Goal: Information Seeking & Learning: Learn about a topic

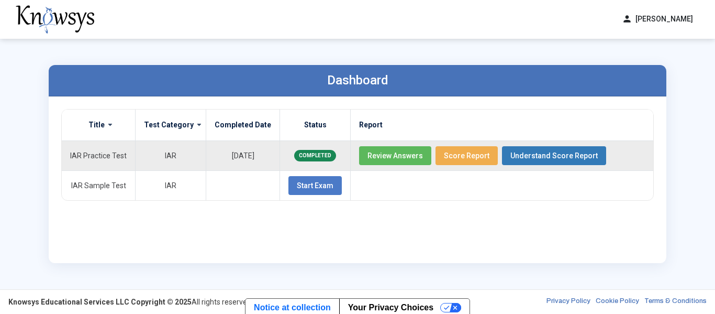
click at [379, 158] on span "Review Answers" at bounding box center [394, 155] width 55 height 8
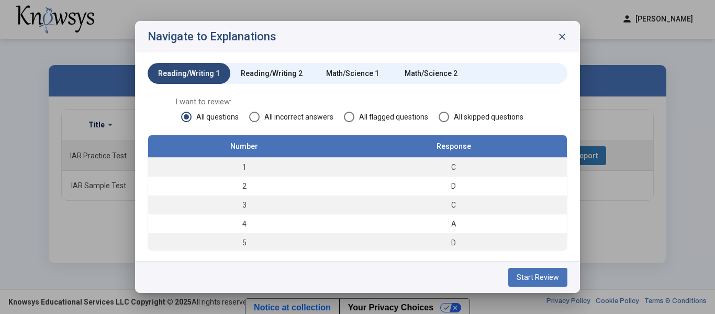
click at [292, 117] on span "All incorrect answers" at bounding box center [297, 116] width 74 height 10
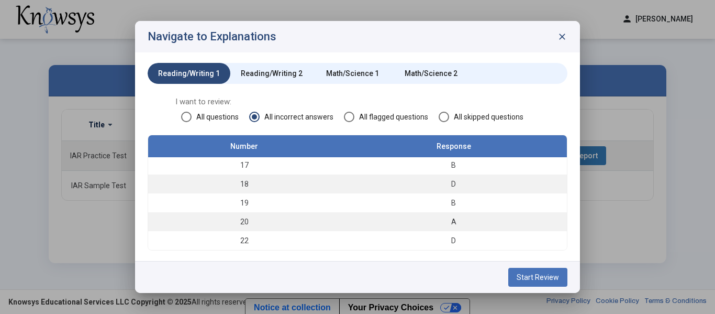
click at [280, 67] on div "Reading/Writing 2" at bounding box center [271, 73] width 83 height 21
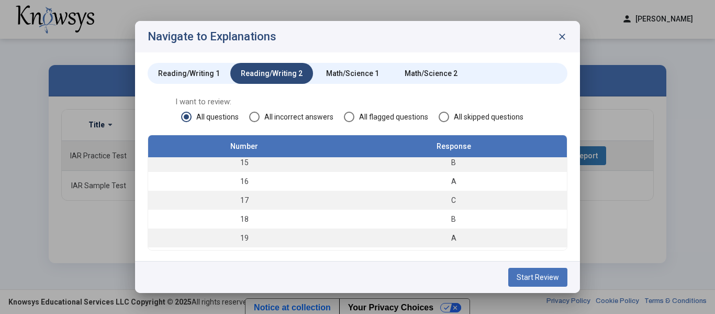
scroll to position [379, 0]
click at [364, 68] on div "Math/Science 1" at bounding box center [352, 73] width 79 height 21
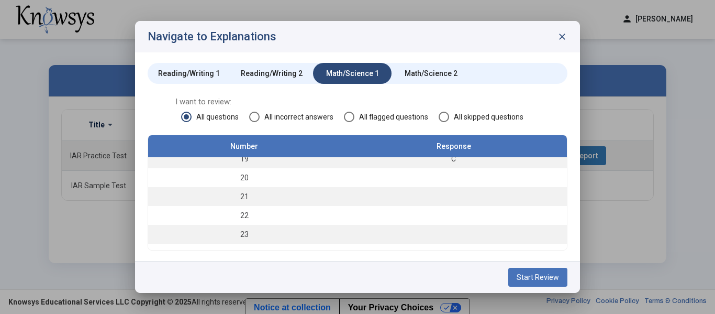
scroll to position [473, 0]
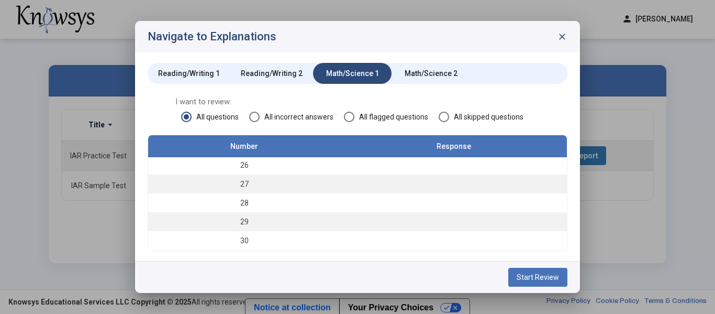
click at [286, 76] on div "Reading/Writing 2" at bounding box center [272, 73] width 62 height 10
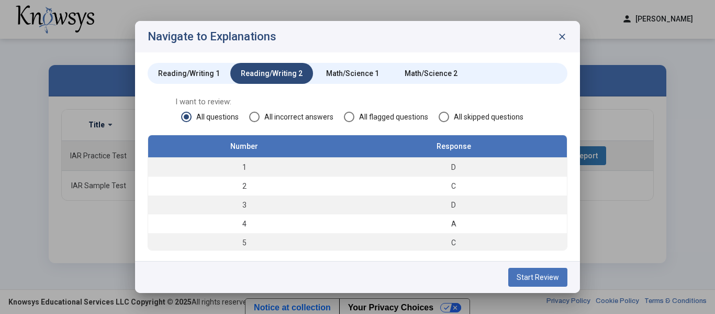
click at [204, 70] on div "Reading/Writing 1" at bounding box center [189, 73] width 62 height 10
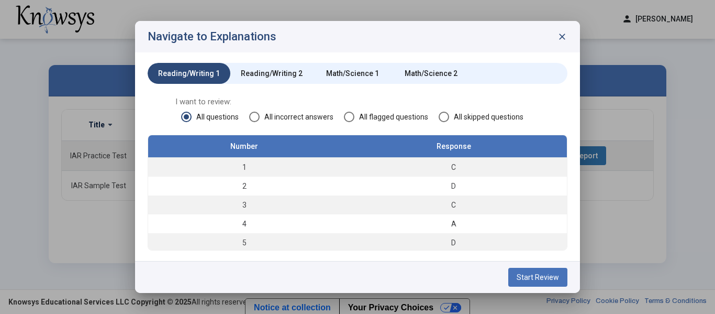
click at [263, 118] on span "All incorrect answers" at bounding box center [297, 116] width 74 height 10
click at [247, 78] on div "Reading/Writing 2" at bounding box center [272, 73] width 62 height 10
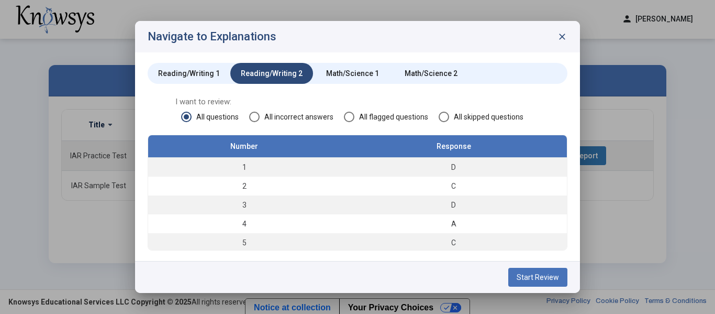
click at [253, 114] on span at bounding box center [254, 116] width 10 height 10
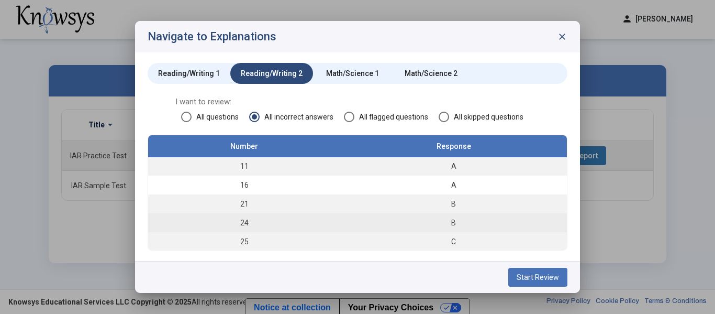
scroll to position [0, 0]
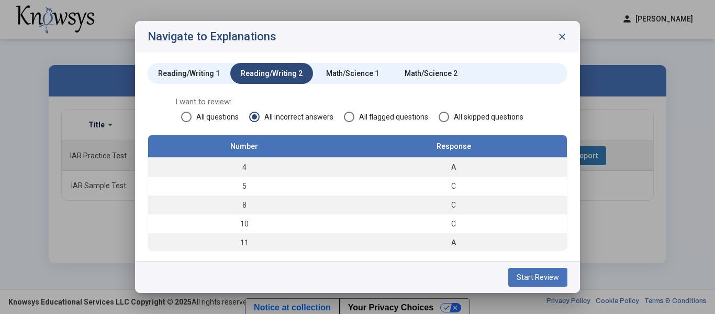
click at [330, 66] on div "Math/Science 1" at bounding box center [352, 73] width 79 height 21
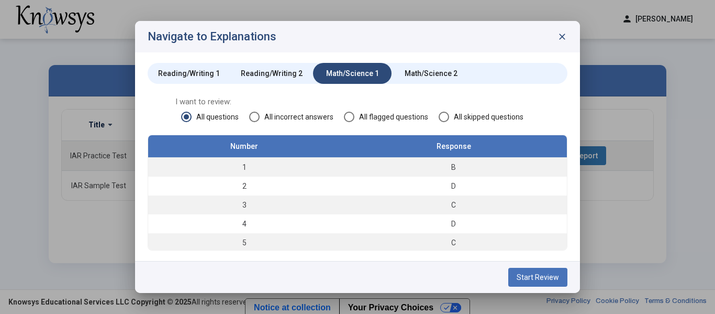
click at [277, 120] on span "All incorrect answers" at bounding box center [297, 116] width 74 height 10
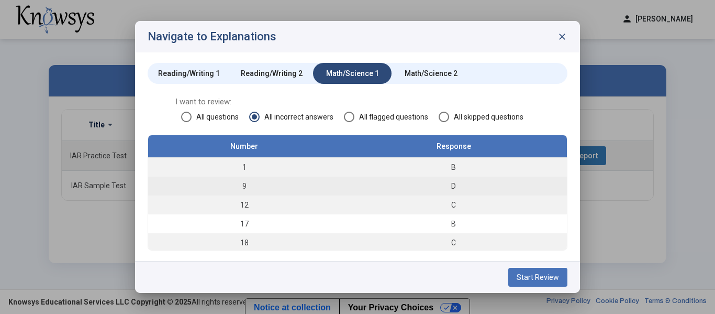
scroll to position [228, 0]
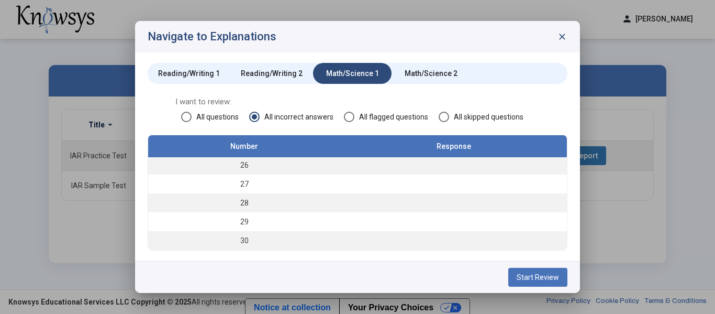
click at [423, 74] on div "Math/Science 2" at bounding box center [431, 73] width 53 height 10
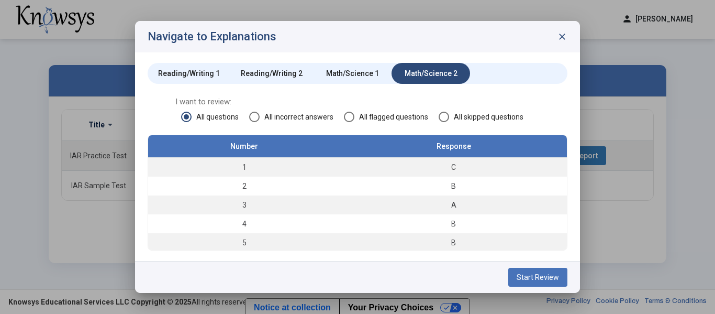
click at [285, 113] on span "All incorrect answers" at bounding box center [297, 116] width 74 height 10
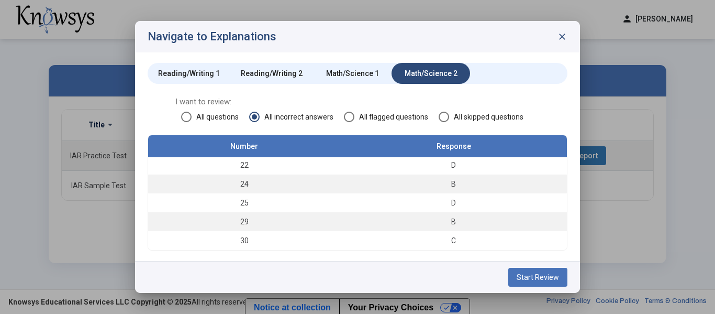
scroll to position [0, 0]
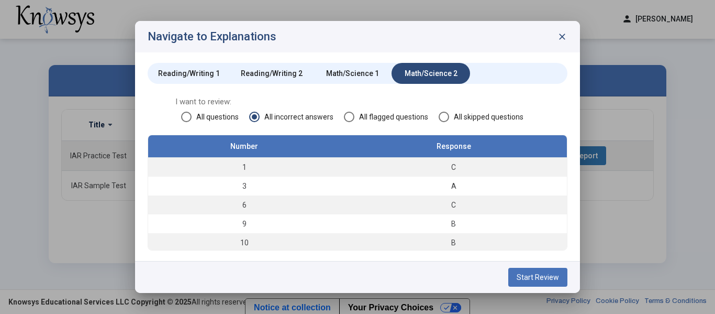
click at [526, 281] on button "Start Review" at bounding box center [537, 276] width 59 height 19
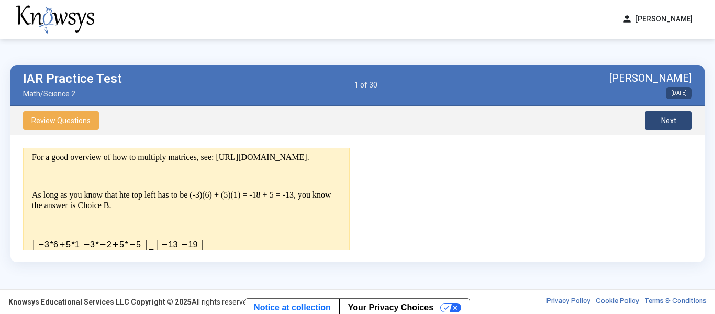
scroll to position [282, 0]
click at [36, 163] on p "For a good overview of how to multiply matrices, see: [URL][DOMAIN_NAME]." at bounding box center [186, 158] width 309 height 10
drag, startPoint x: 29, startPoint y: 166, endPoint x: 258, endPoint y: 172, distance: 228.8
click at [258, 172] on div "Explanation For a good overview of how to multiply matrices, see: [URL][DOMAIN_…" at bounding box center [186, 202] width 327 height 158
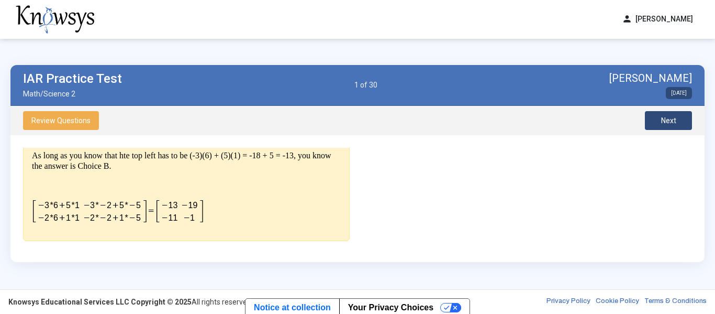
scroll to position [331, 0]
click at [687, 118] on button "Next" at bounding box center [668, 120] width 47 height 19
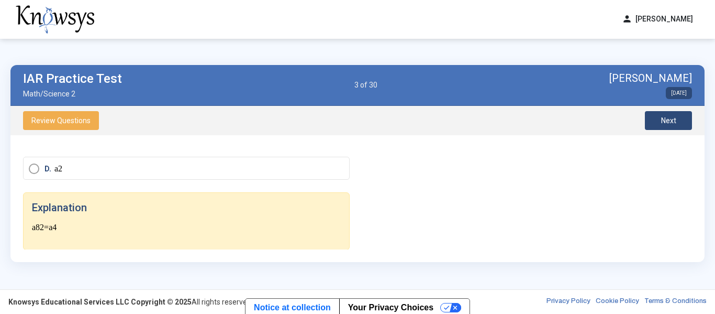
scroll to position [176, 0]
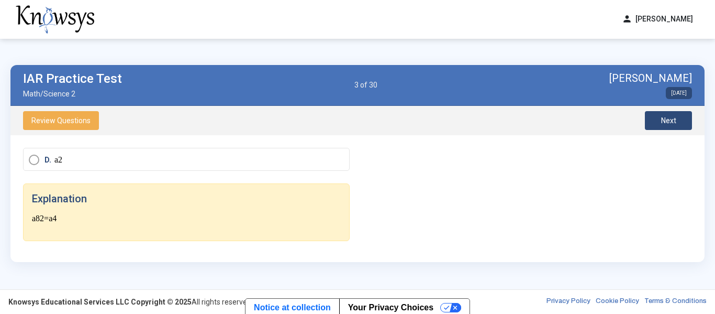
click at [75, 119] on span "Review Questions" at bounding box center [60, 120] width 59 height 8
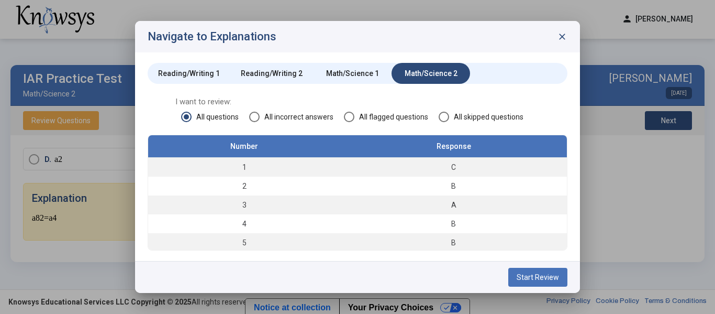
scroll to position [216, 0]
click at [561, 36] on span "close" at bounding box center [562, 36] width 10 height 10
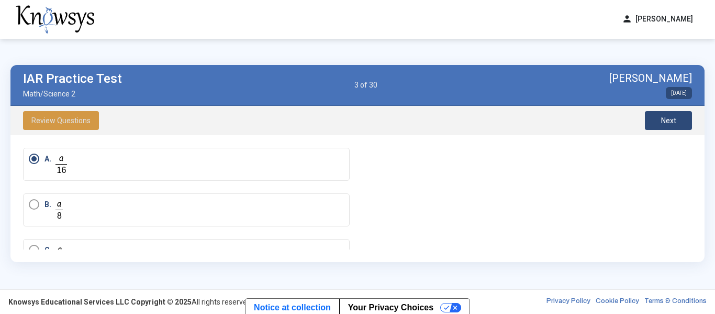
scroll to position [0, 0]
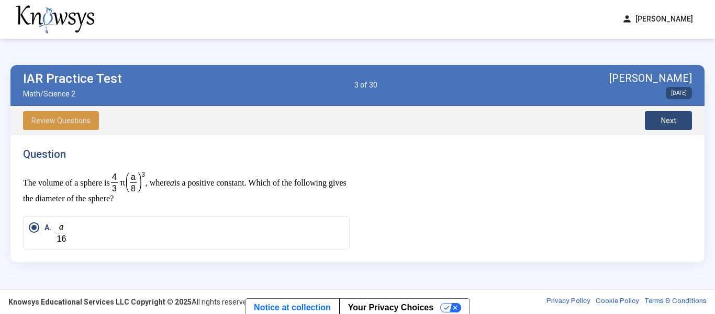
click at [661, 113] on button "Next" at bounding box center [668, 120] width 47 height 19
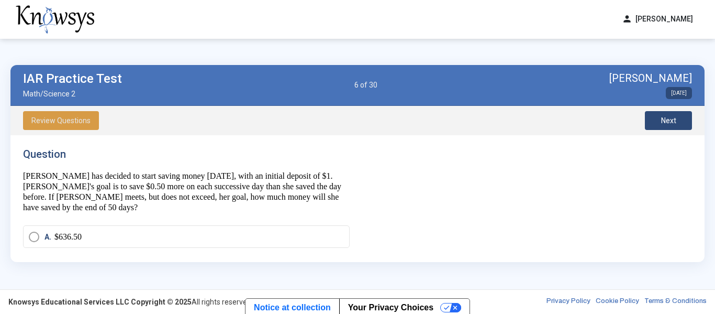
click at [68, 123] on span "Review Questions" at bounding box center [60, 120] width 59 height 8
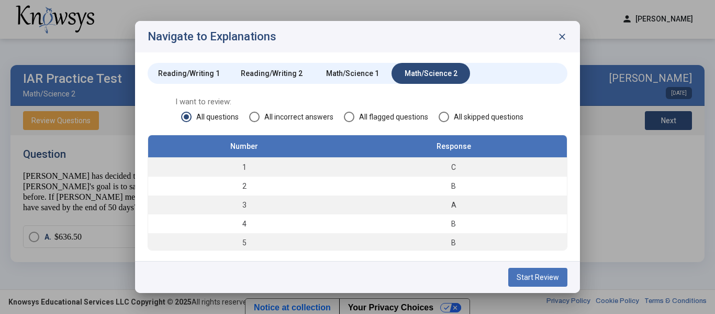
click at [322, 115] on span "All incorrect answers" at bounding box center [297, 116] width 74 height 10
click at [622, 208] on div at bounding box center [357, 157] width 715 height 314
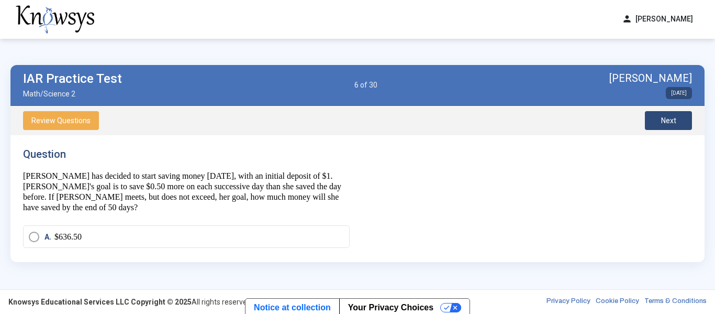
click at [87, 128] on button "Review Questions" at bounding box center [61, 120] width 76 height 19
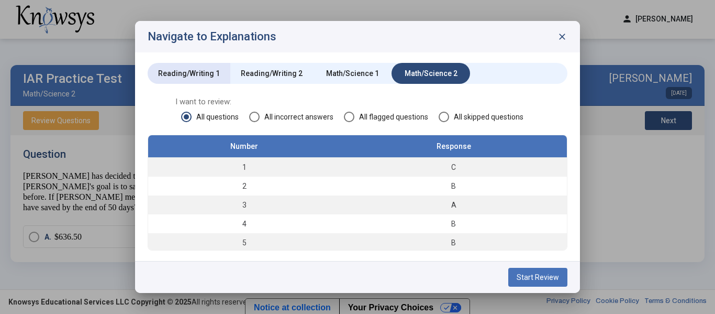
click at [158, 68] on div "Reading/Writing 1" at bounding box center [189, 73] width 62 height 10
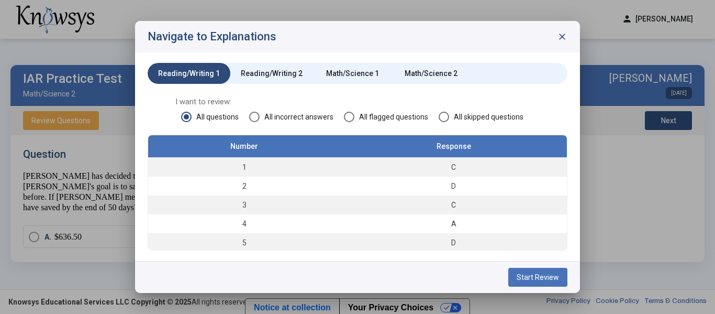
click at [554, 282] on button "Start Review" at bounding box center [537, 276] width 59 height 19
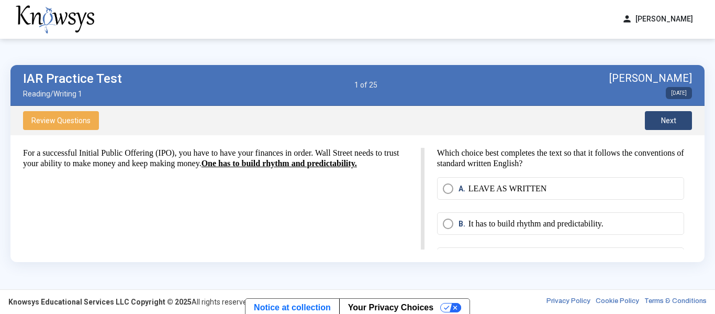
click at [651, 117] on button "Next" at bounding box center [668, 120] width 47 height 19
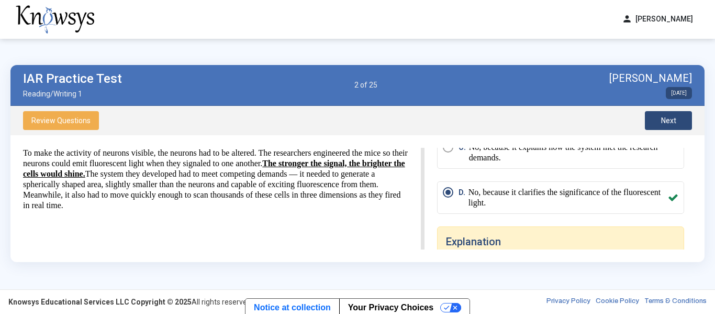
scroll to position [128, 0]
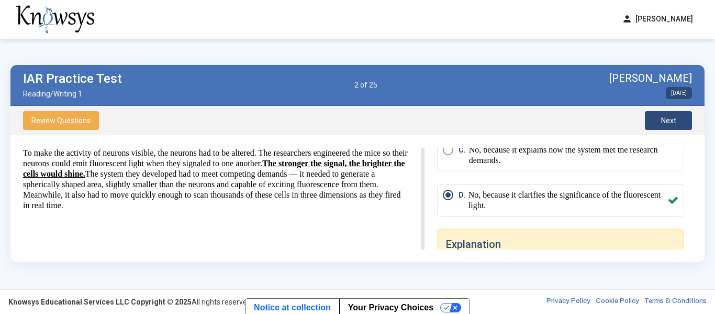
click at [675, 114] on button "Next" at bounding box center [668, 120] width 47 height 19
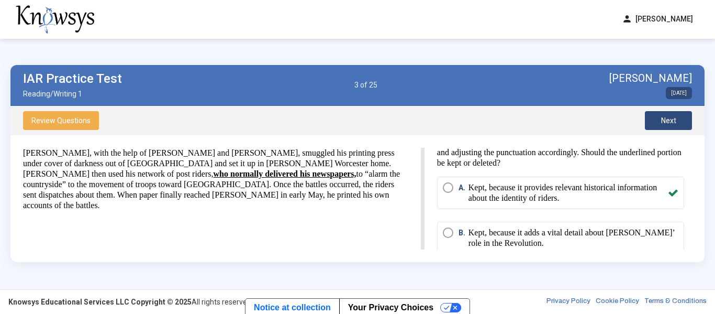
scroll to position [10, 0]
click at [407, 191] on div "[PERSON_NAME], with the help of [PERSON_NAME] and [PERSON_NAME], smuggled his p…" at bounding box center [215, 179] width 385 height 63
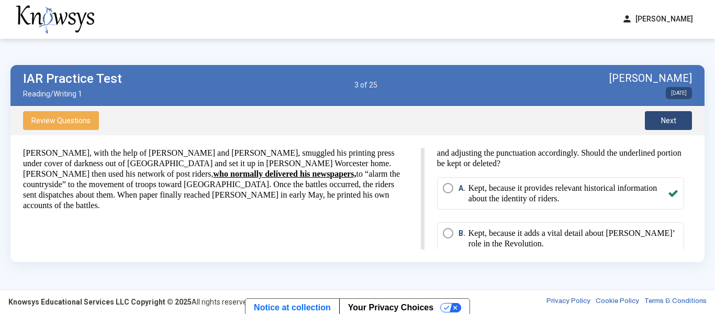
click at [679, 125] on button "Next" at bounding box center [668, 120] width 47 height 19
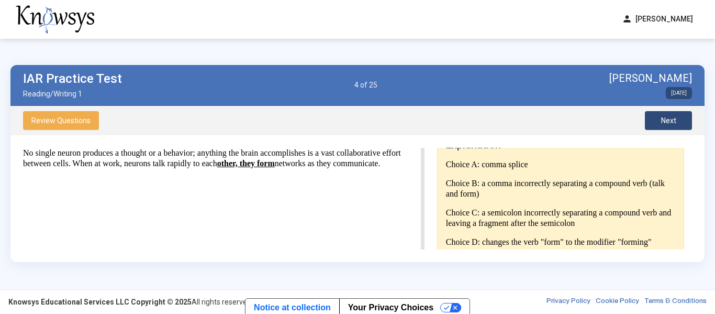
scroll to position [188, 0]
click at [655, 114] on button "Next" at bounding box center [668, 120] width 47 height 19
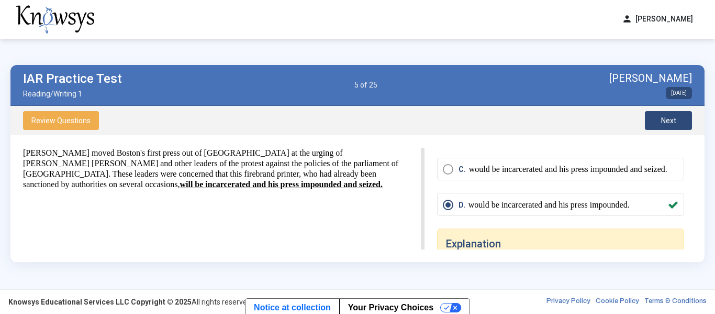
scroll to position [89, 0]
click at [654, 119] on button "Next" at bounding box center [668, 120] width 47 height 19
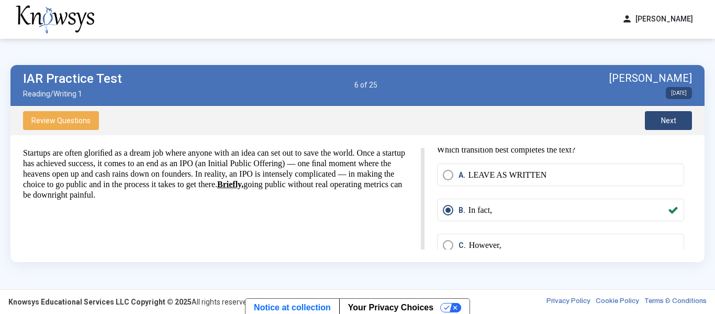
scroll to position [4, 0]
click at [682, 124] on button "Next" at bounding box center [668, 120] width 47 height 19
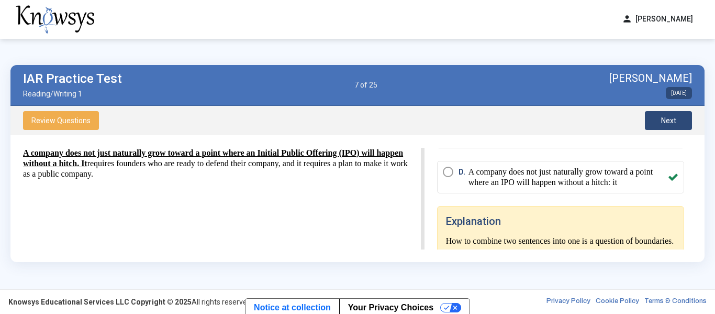
scroll to position [152, 0]
click at [663, 120] on span "Next" at bounding box center [668, 120] width 15 height 8
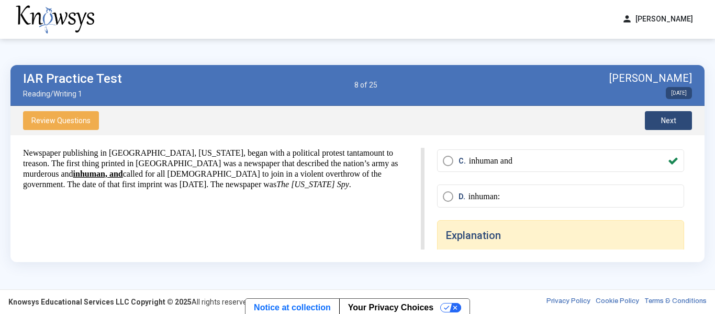
scroll to position [100, 0]
click at [678, 118] on button "Next" at bounding box center [668, 120] width 47 height 19
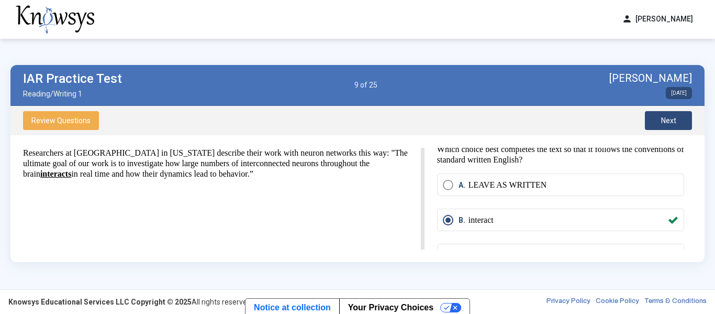
scroll to position [2, 0]
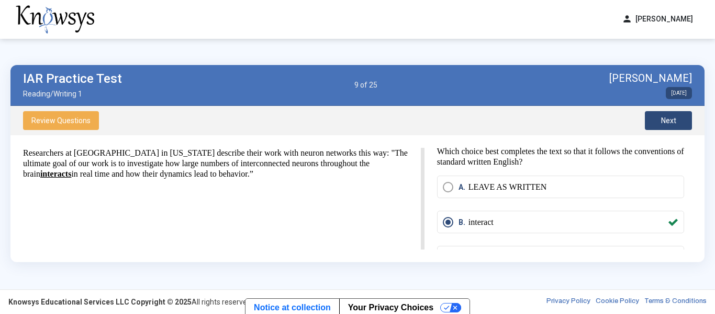
click at [671, 115] on button "Next" at bounding box center [668, 120] width 47 height 19
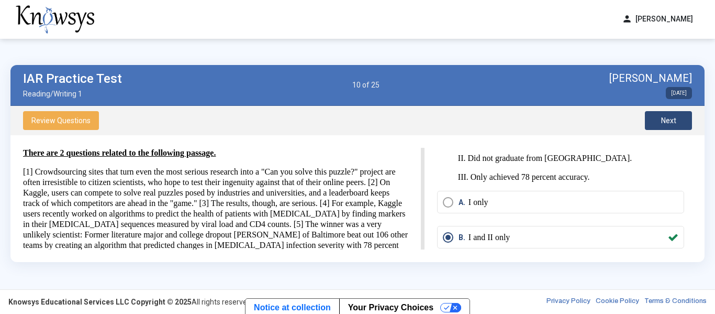
scroll to position [43, 0]
click at [685, 119] on button "Next" at bounding box center [668, 120] width 47 height 19
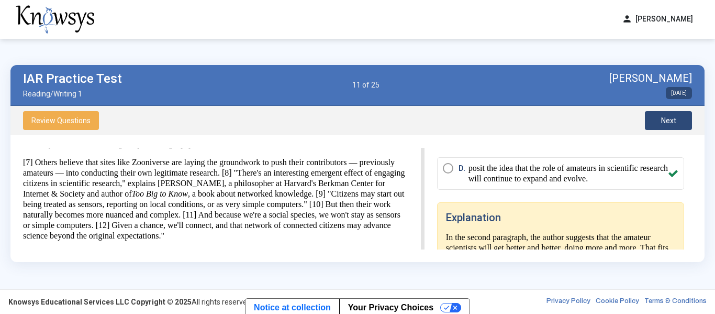
scroll to position [165, 0]
click at [658, 115] on button "Next" at bounding box center [668, 120] width 47 height 19
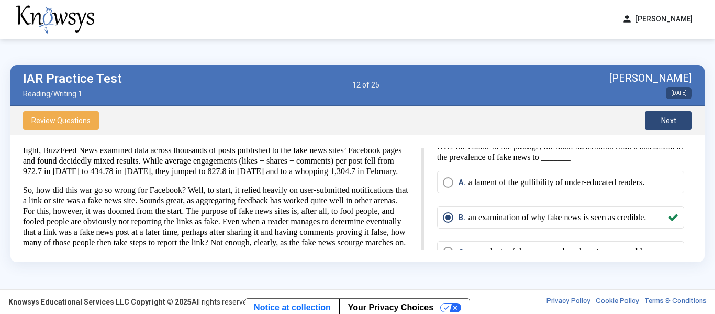
scroll to position [8, 0]
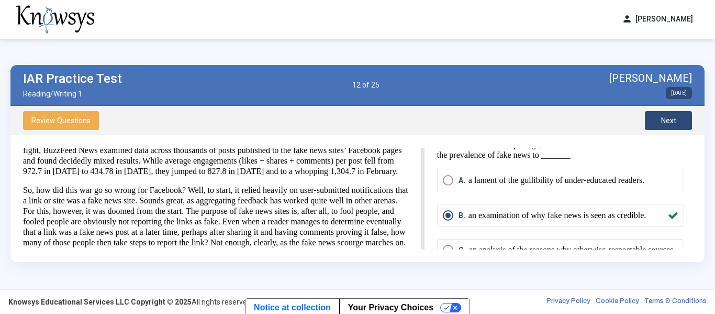
click at [668, 116] on span "Next" at bounding box center [668, 120] width 15 height 8
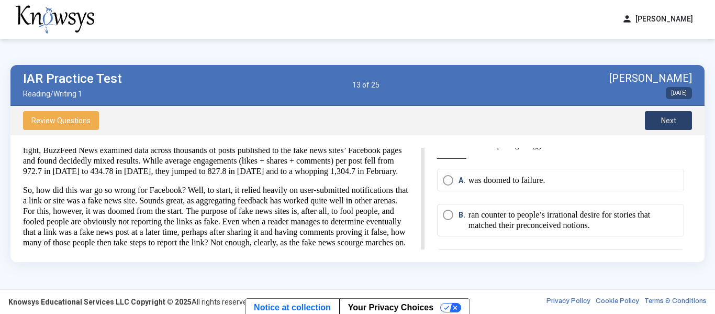
click at [668, 116] on span "Next" at bounding box center [668, 120] width 15 height 8
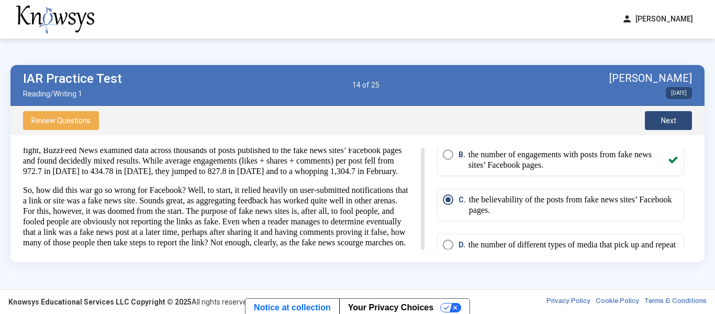
scroll to position [69, 0]
click at [661, 124] on span "Next" at bounding box center [668, 120] width 15 height 8
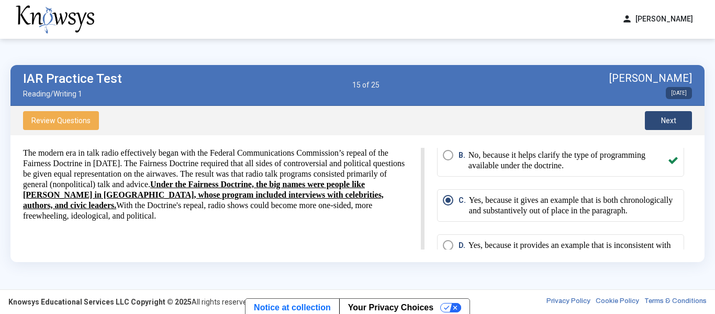
scroll to position [81, 0]
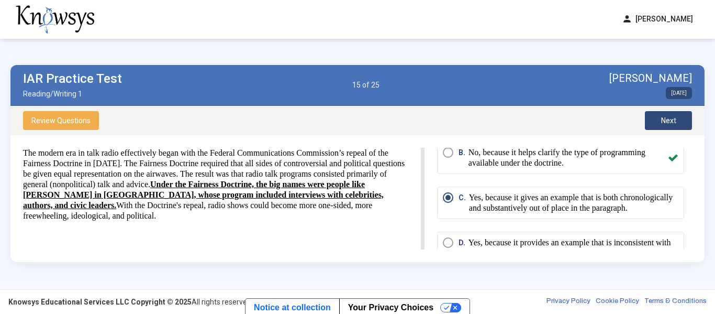
click at [665, 128] on button "Next" at bounding box center [668, 120] width 47 height 19
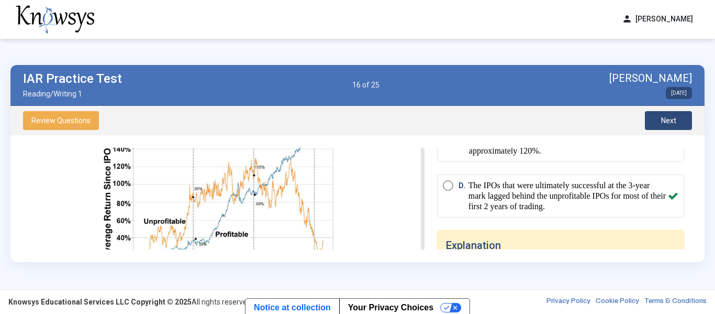
scroll to position [43, 0]
click at [676, 122] on span "Next" at bounding box center [668, 120] width 15 height 8
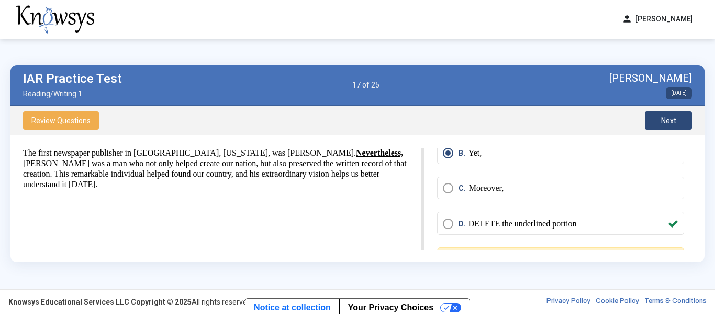
scroll to position [59, 0]
